Goal: Use online tool/utility: Use online tool/utility

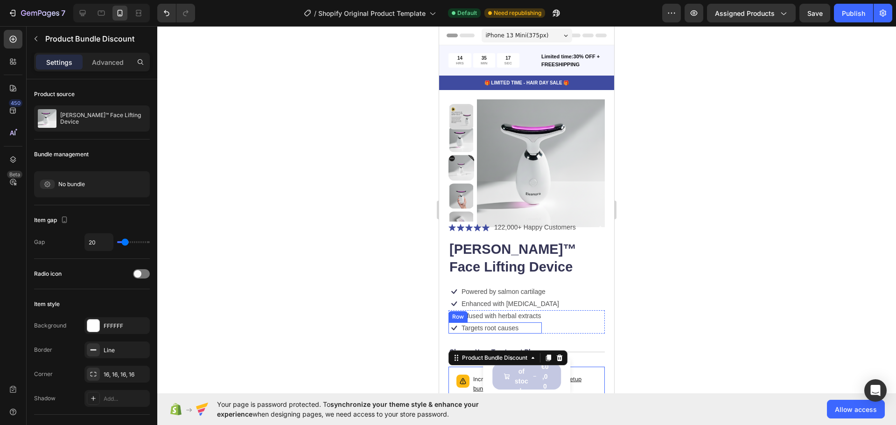
scroll to position [125, 0]
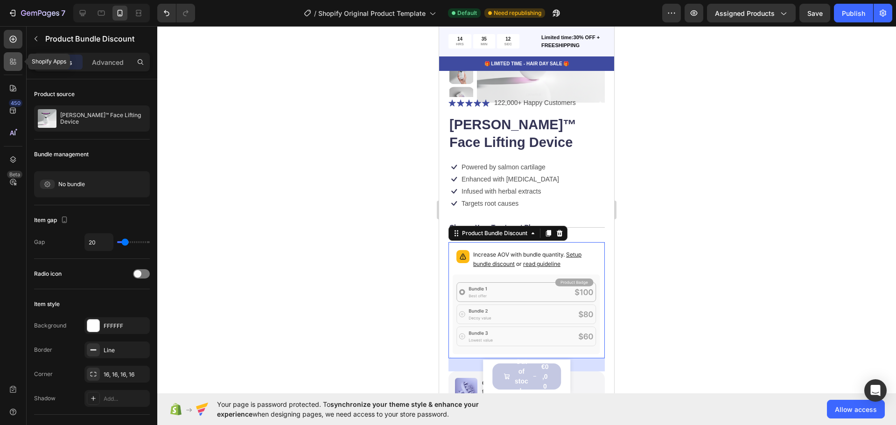
click at [18, 59] on div at bounding box center [13, 61] width 19 height 19
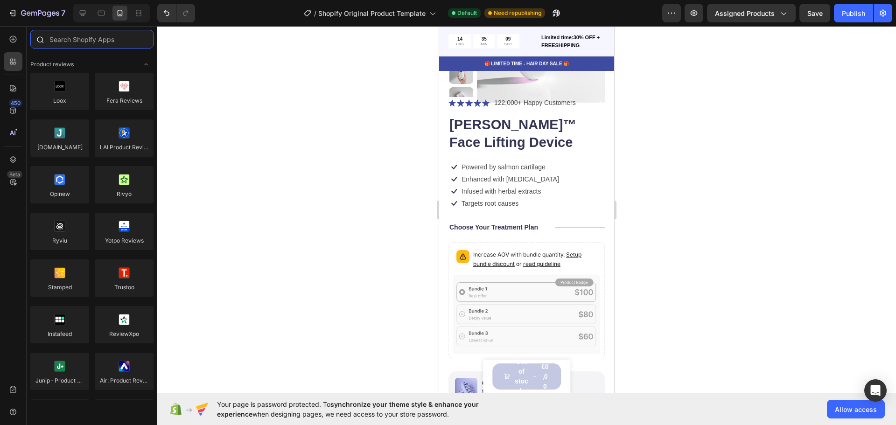
click at [76, 42] on input "text" at bounding box center [91, 39] width 123 height 19
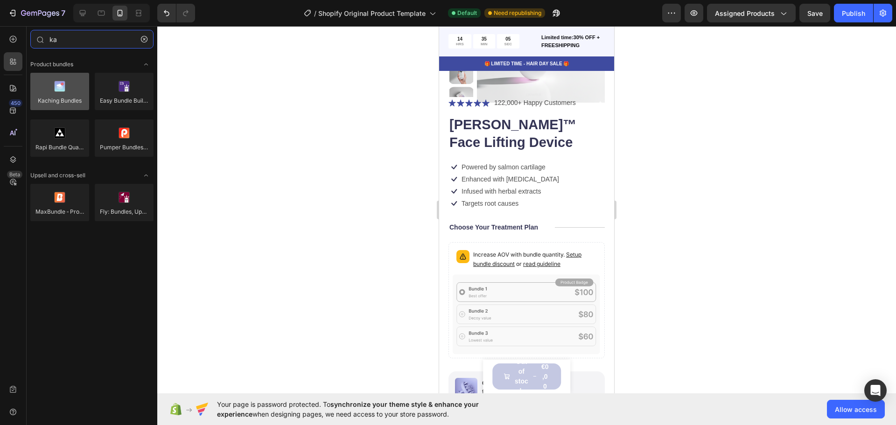
type input "ka"
click at [70, 99] on div at bounding box center [59, 91] width 59 height 37
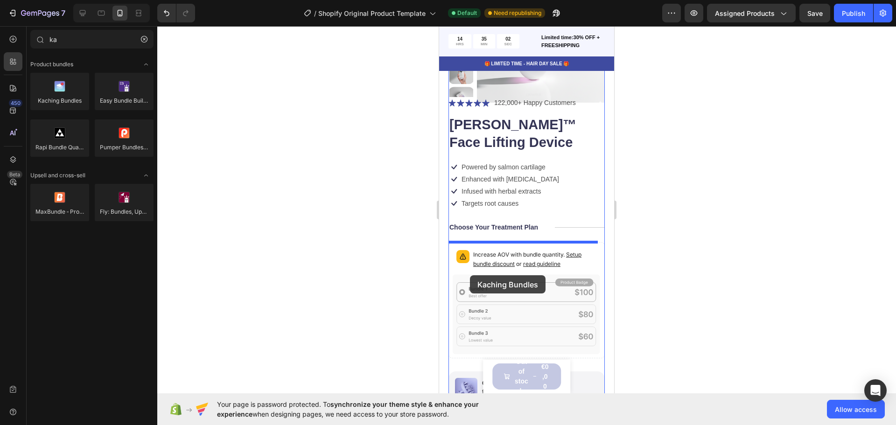
drag, startPoint x: 502, startPoint y: 128, endPoint x: 470, endPoint y: 275, distance: 150.9
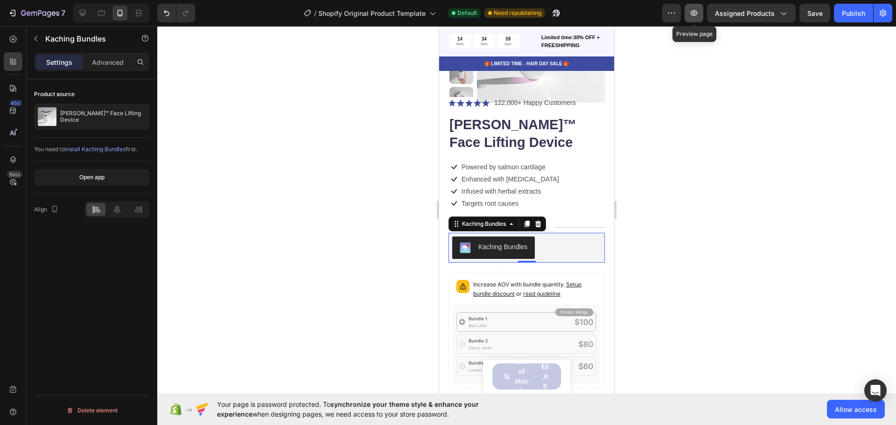
click at [698, 13] on icon "button" at bounding box center [694, 13] width 7 height 6
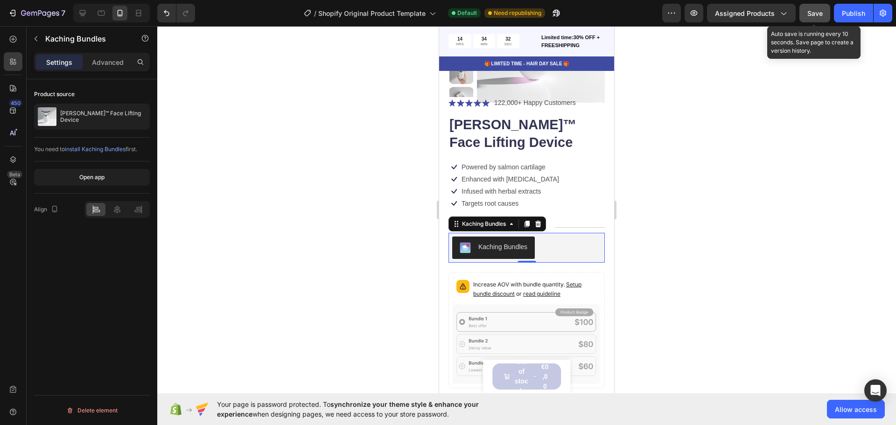
click at [819, 20] on button "Save" at bounding box center [815, 13] width 31 height 19
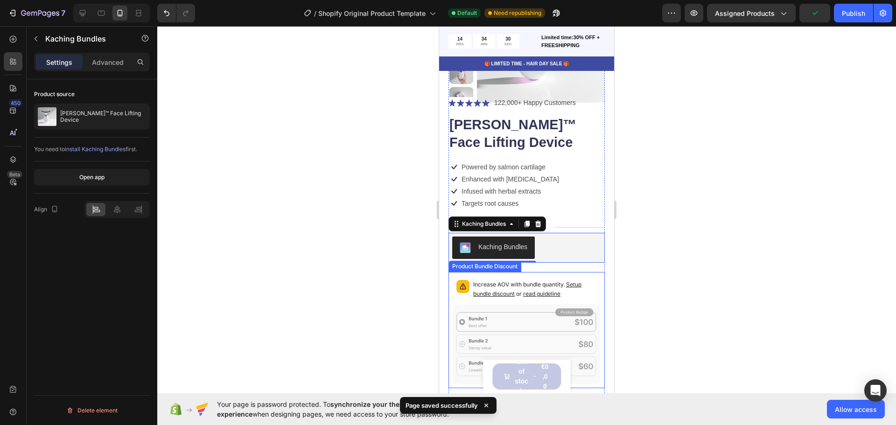
click at [543, 296] on span "read guideline" at bounding box center [541, 293] width 37 height 7
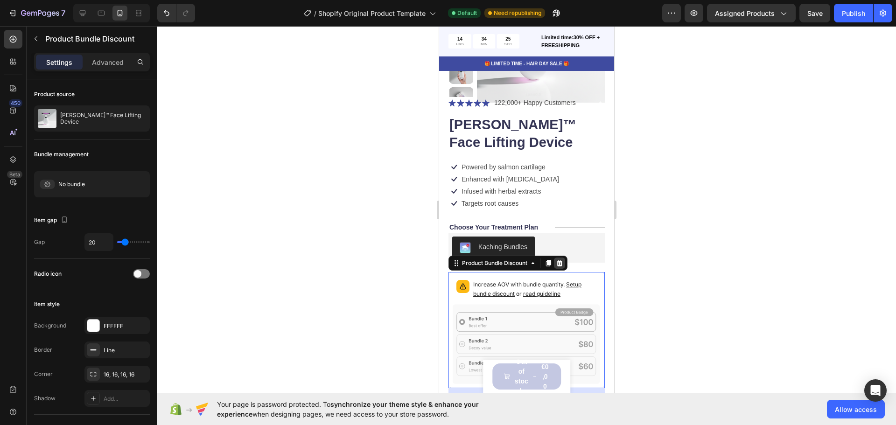
click at [563, 265] on icon at bounding box center [559, 263] width 7 height 7
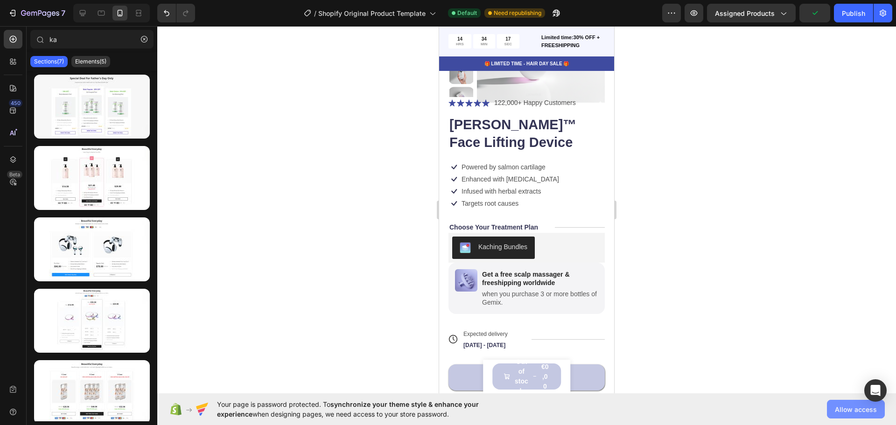
click at [844, 406] on span "Allow access" at bounding box center [856, 410] width 42 height 10
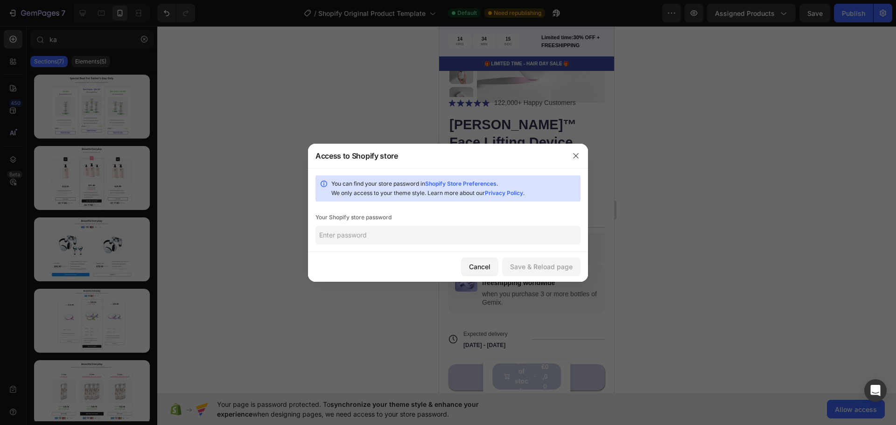
click at [362, 239] on input "text" at bounding box center [448, 235] width 265 height 19
type input "Seychellen2."
click at [510, 263] on button "Save & Reload page" at bounding box center [541, 267] width 78 height 19
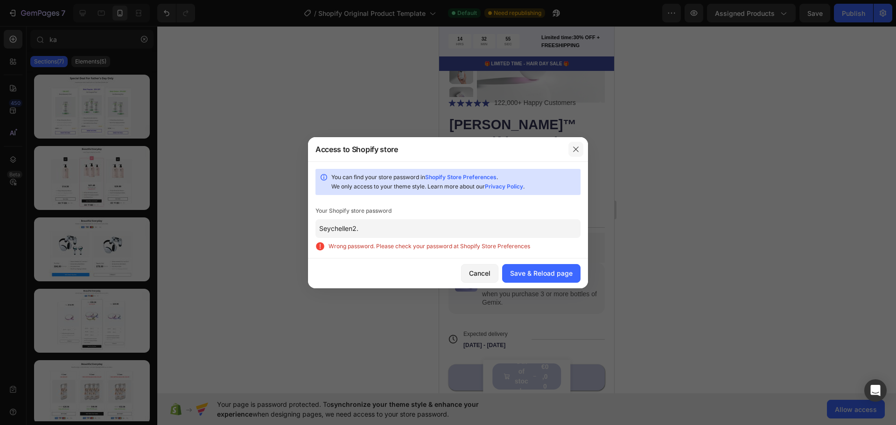
click at [576, 152] on icon "button" at bounding box center [575, 149] width 7 height 7
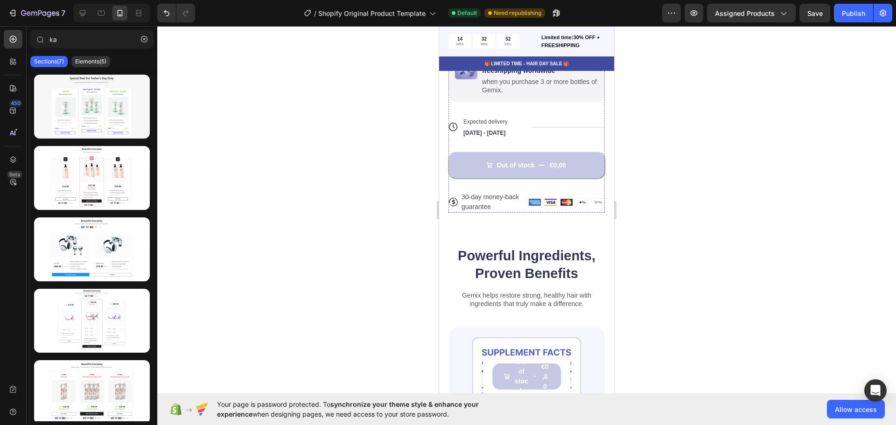
scroll to position [0, 0]
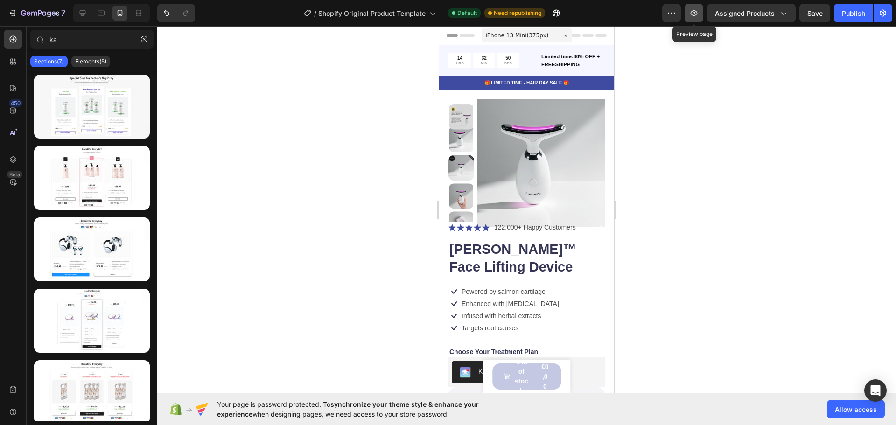
click at [693, 14] on icon "button" at bounding box center [694, 13] width 7 height 6
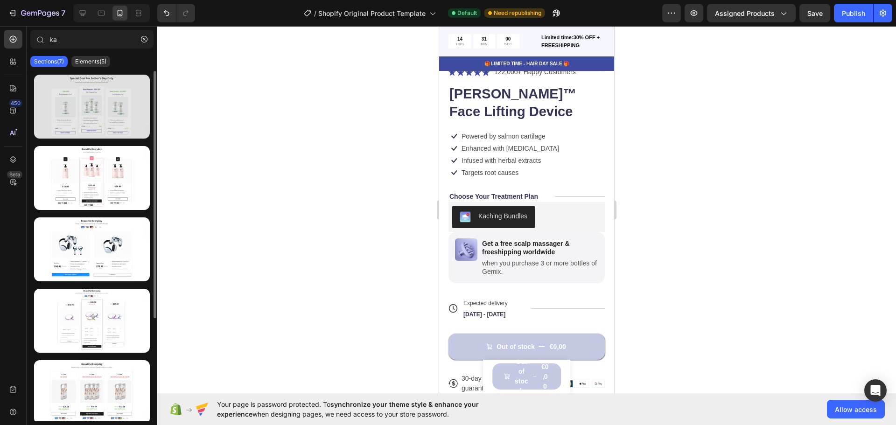
click at [101, 120] on div at bounding box center [92, 107] width 116 height 64
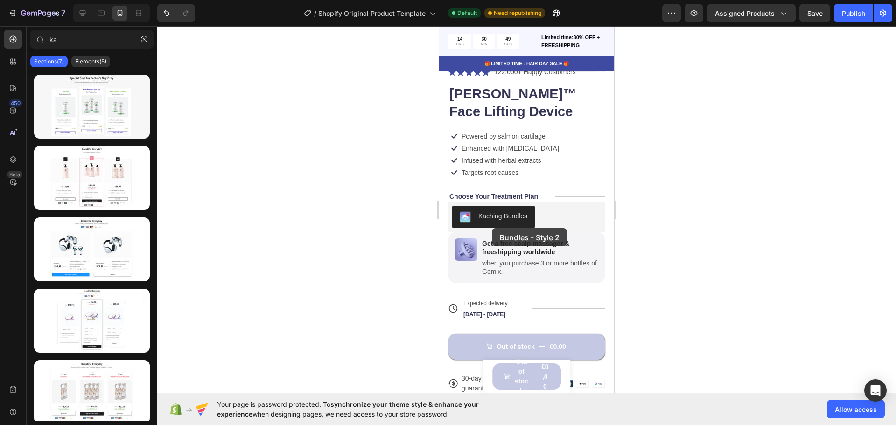
drag, startPoint x: 556, startPoint y: 210, endPoint x: 507, endPoint y: 255, distance: 66.8
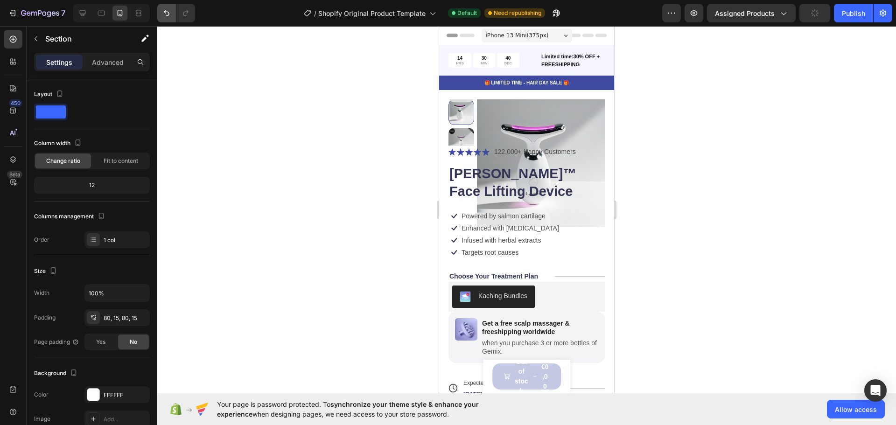
click at [170, 15] on icon "Undo/Redo" at bounding box center [166, 12] width 9 height 9
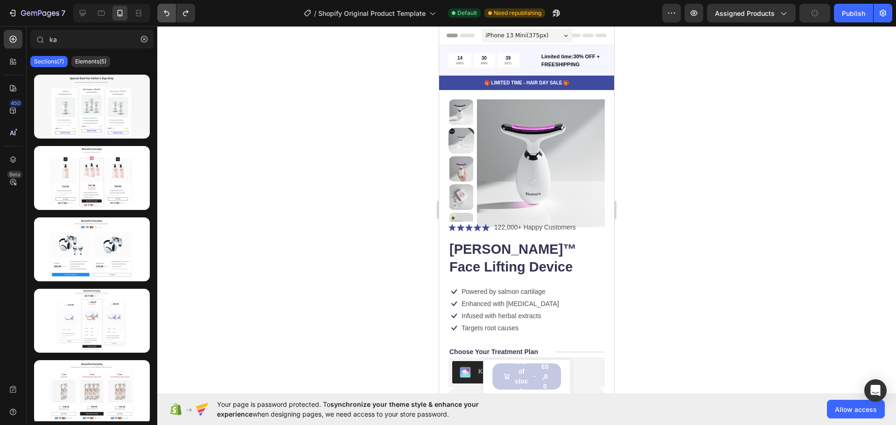
scroll to position [524, 0]
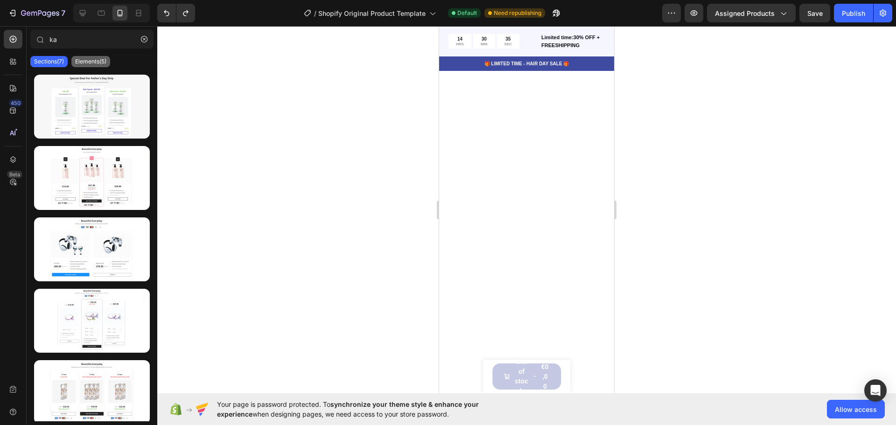
click at [91, 64] on p "Elements(5)" at bounding box center [90, 61] width 31 height 7
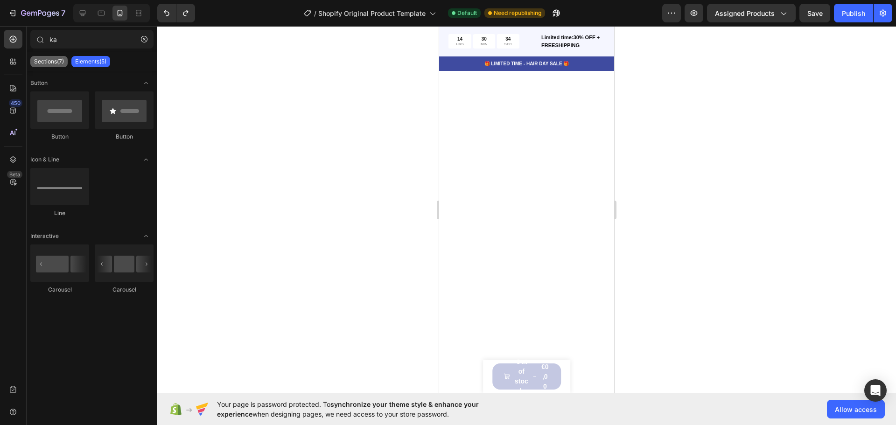
click at [58, 60] on p "Sections(7)" at bounding box center [49, 61] width 30 height 7
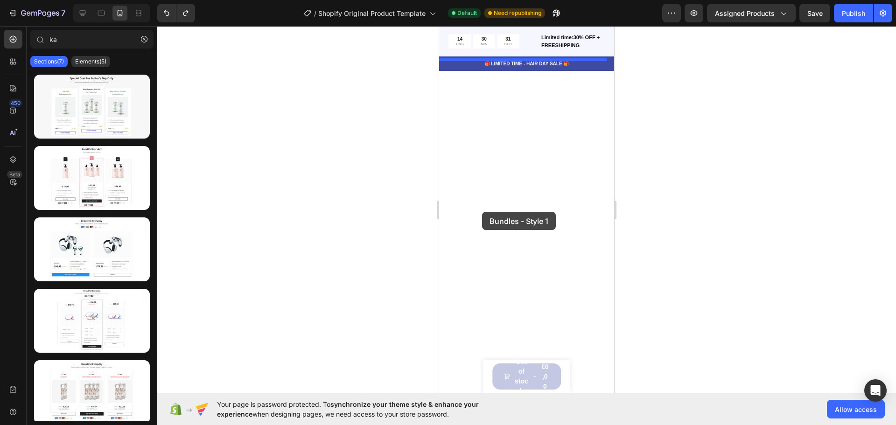
drag, startPoint x: 539, startPoint y: 133, endPoint x: 482, endPoint y: 212, distance: 97.4
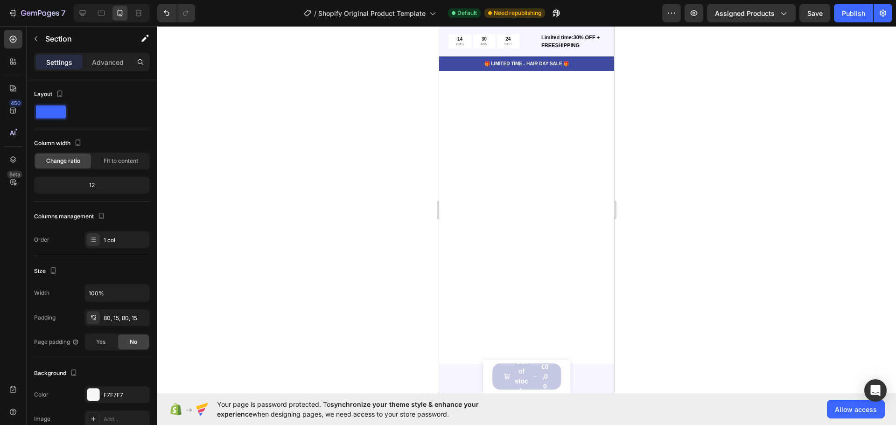
scroll to position [2837, 0]
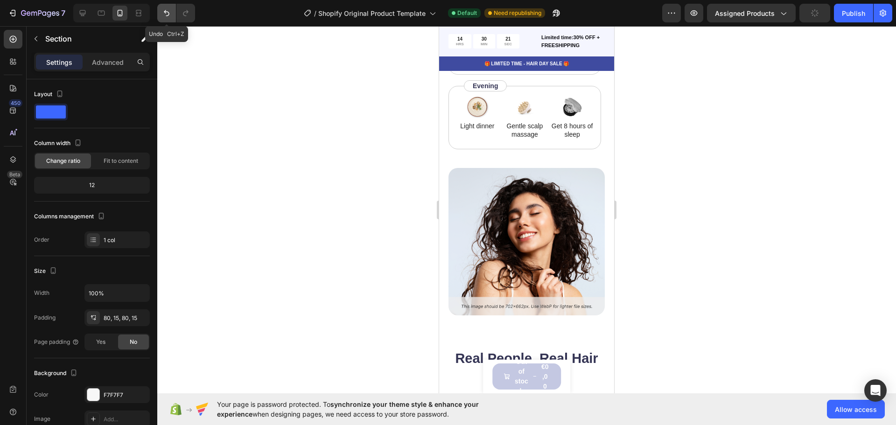
click at [171, 18] on button "Undo/Redo" at bounding box center [166, 13] width 19 height 19
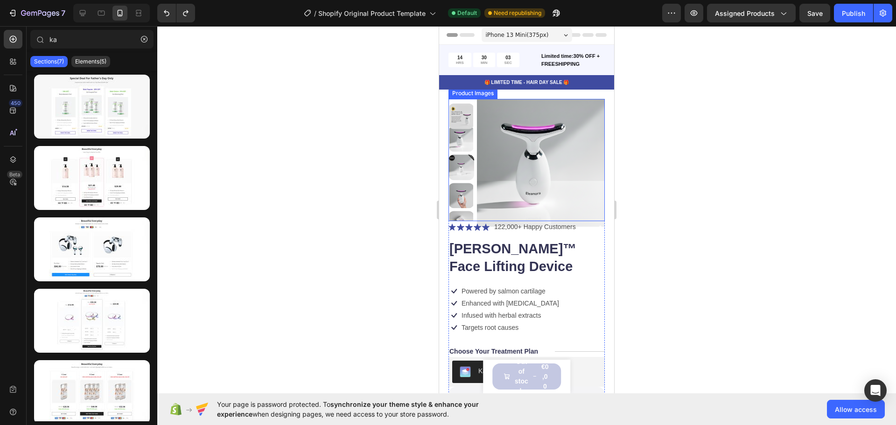
scroll to position [0, 0]
click at [506, 184] on img at bounding box center [541, 163] width 128 height 128
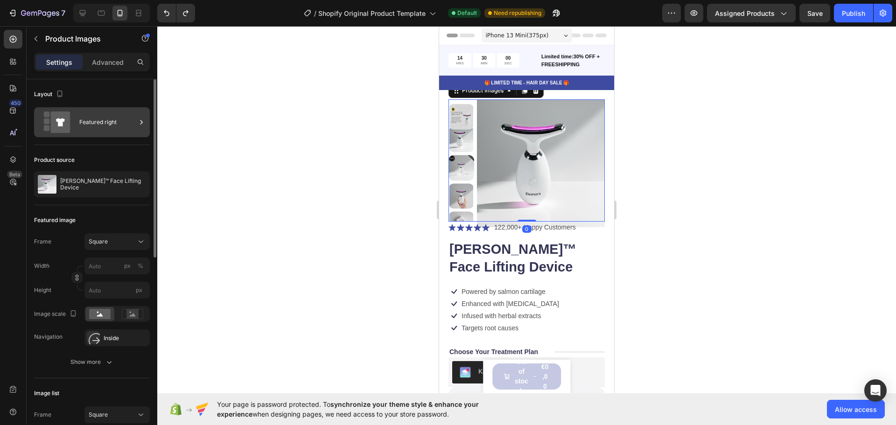
click at [106, 130] on div "Featured right" at bounding box center [107, 122] width 57 height 21
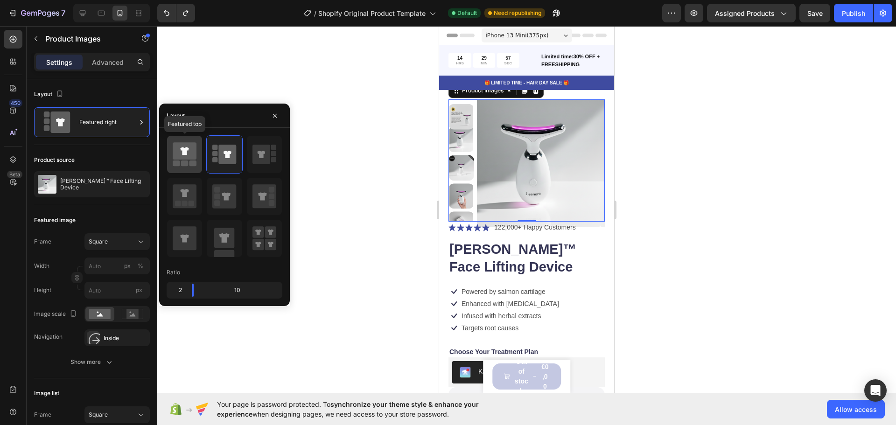
click at [197, 153] on icon at bounding box center [185, 150] width 24 height 17
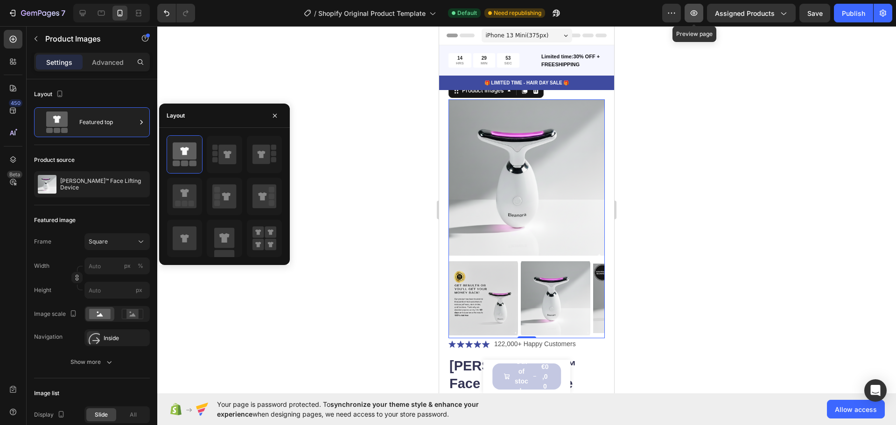
click at [695, 9] on icon "button" at bounding box center [694, 12] width 9 height 9
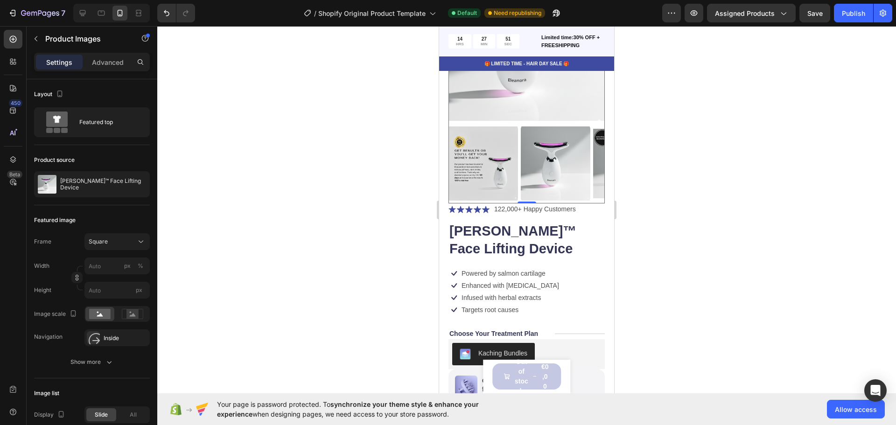
scroll to position [285, 0]
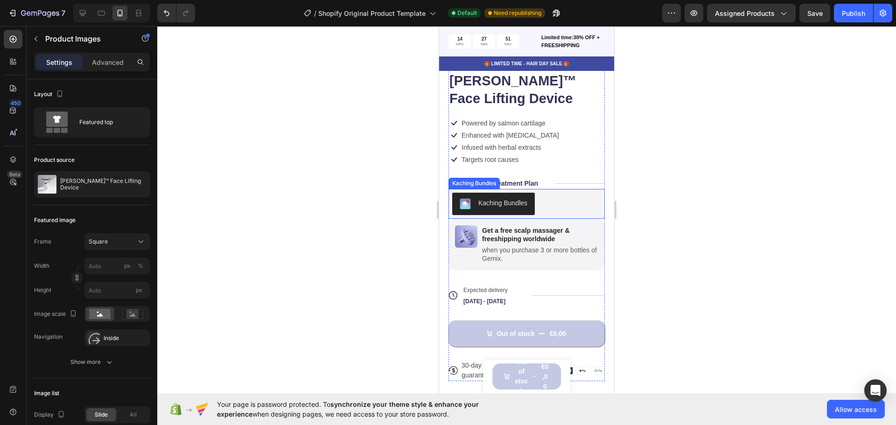
click at [514, 198] on div "Kaching Bundles" at bounding box center [503, 203] width 49 height 10
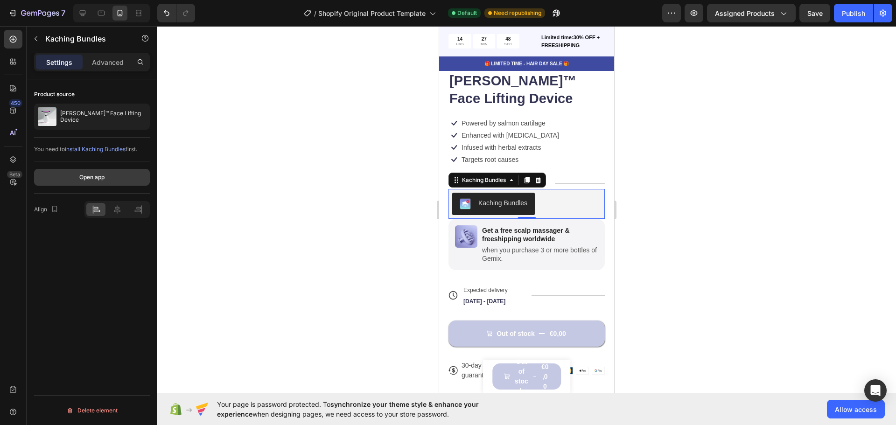
click at [108, 173] on button "Open app" at bounding box center [92, 177] width 116 height 17
